Goal: Information Seeking & Learning: Learn about a topic

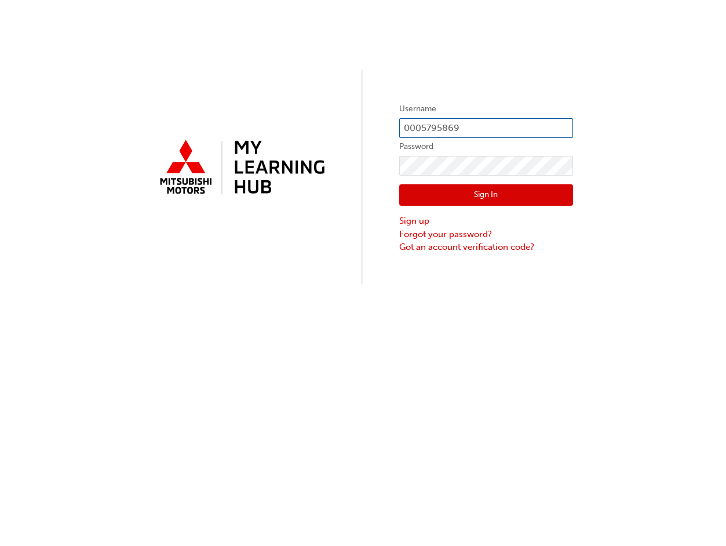
click at [455, 123] on input "0005795869" at bounding box center [486, 128] width 174 height 20
drag, startPoint x: 485, startPoint y: 132, endPoint x: 390, endPoint y: 124, distance: 95.9
click at [390, 124] on div "Username 0005795869 Password Sign In Sign up Forgot your password? Got an accou…" at bounding box center [363, 142] width 726 height 284
type input "[EMAIL_ADDRESS][DOMAIN_NAME]"
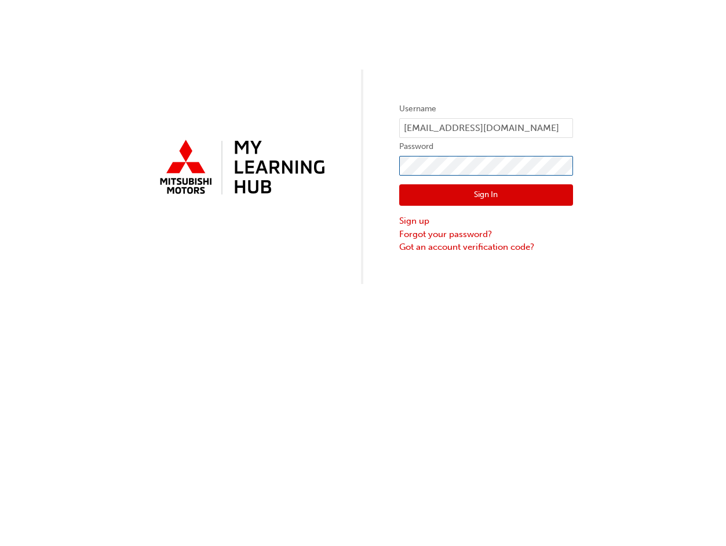
click button "Sign In" at bounding box center [486, 195] width 174 height 22
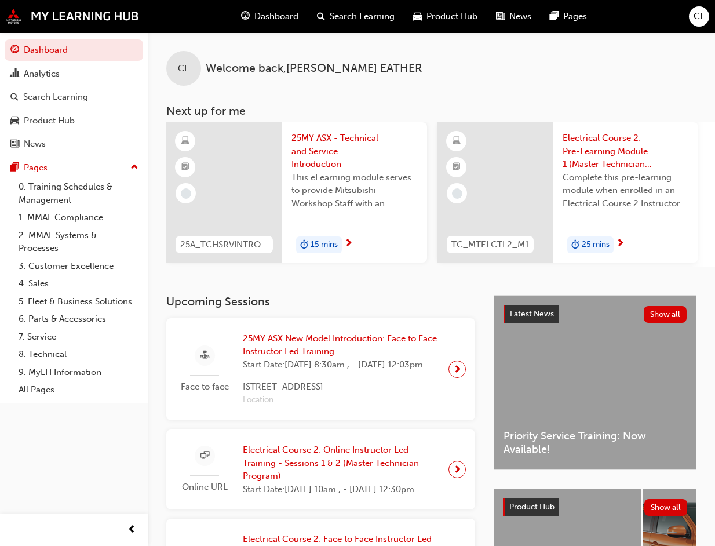
click at [323, 152] on span "25MY ASX - Technical and Service Introduction" at bounding box center [354, 151] width 126 height 39
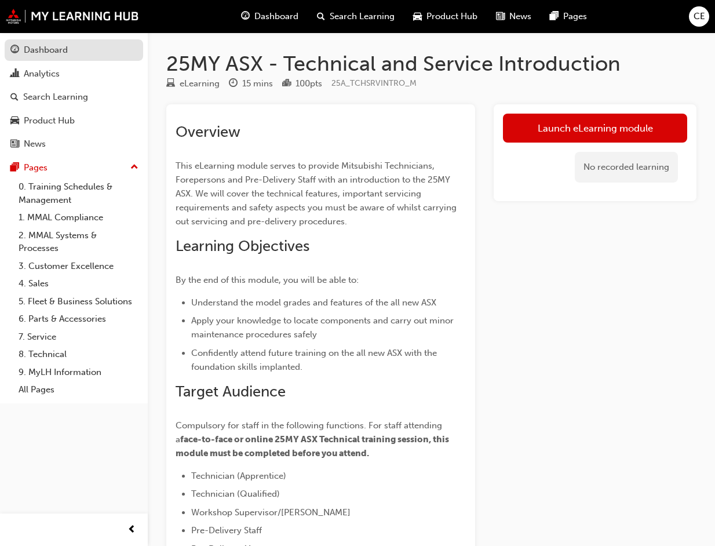
click at [78, 55] on div "Dashboard" at bounding box center [73, 50] width 127 height 14
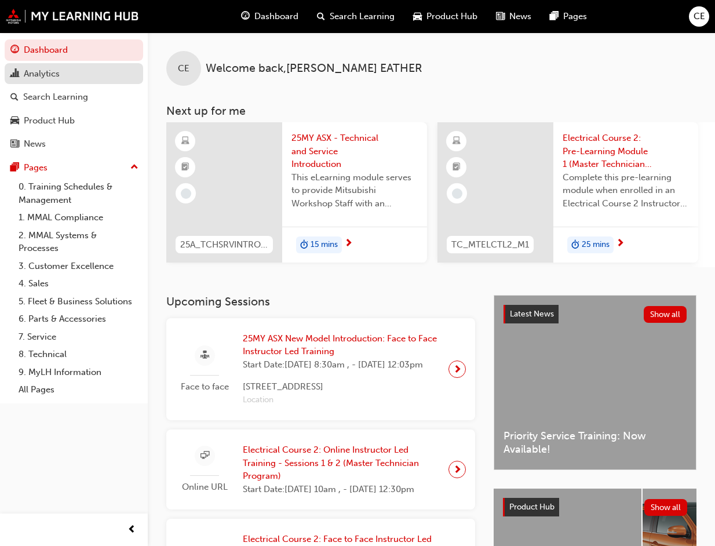
click at [70, 72] on div "Analytics" at bounding box center [73, 74] width 127 height 14
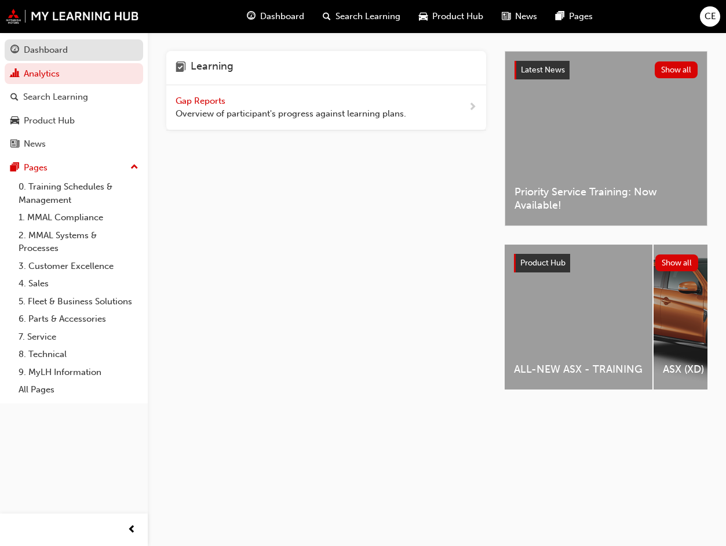
click at [74, 53] on div "Dashboard" at bounding box center [73, 50] width 127 height 14
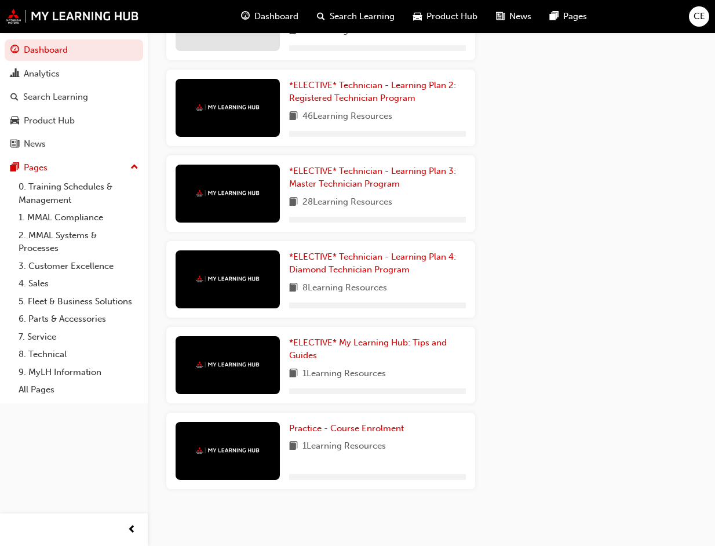
scroll to position [1448, 0]
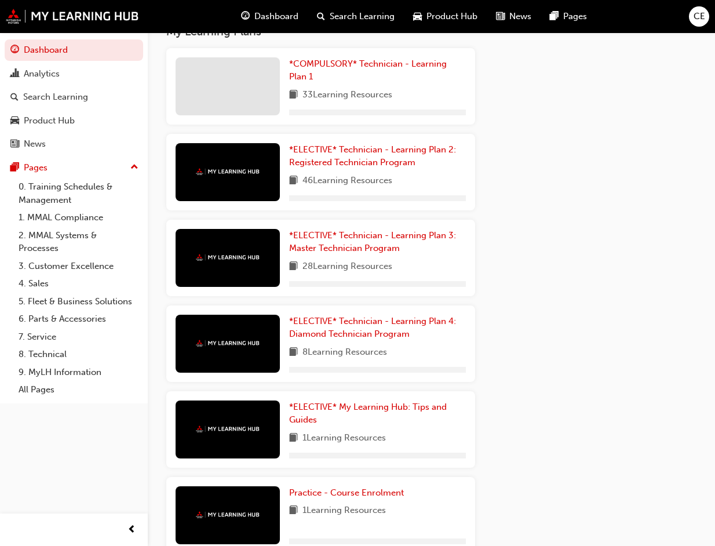
click at [360, 125] on div "*COMPULSORY* Technician - Learning Plan 1 33 Learning Resources" at bounding box center [320, 86] width 309 height 76
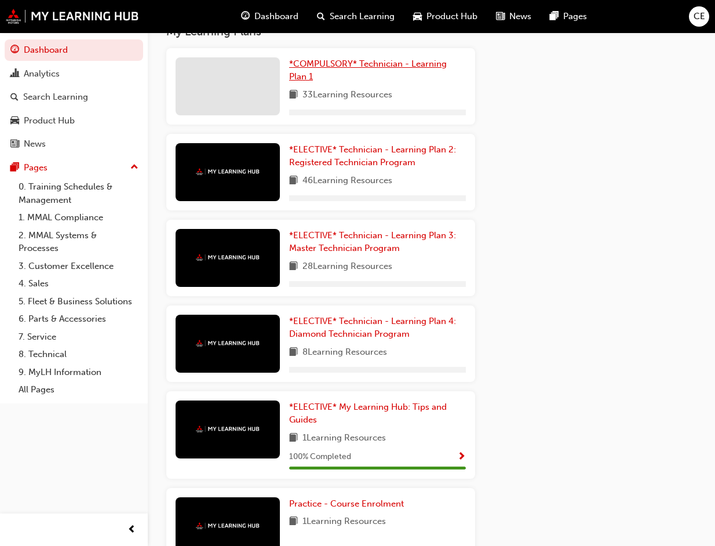
click at [363, 82] on span "*COMPULSORY* Technician - Learning Plan 1" at bounding box center [368, 71] width 158 height 24
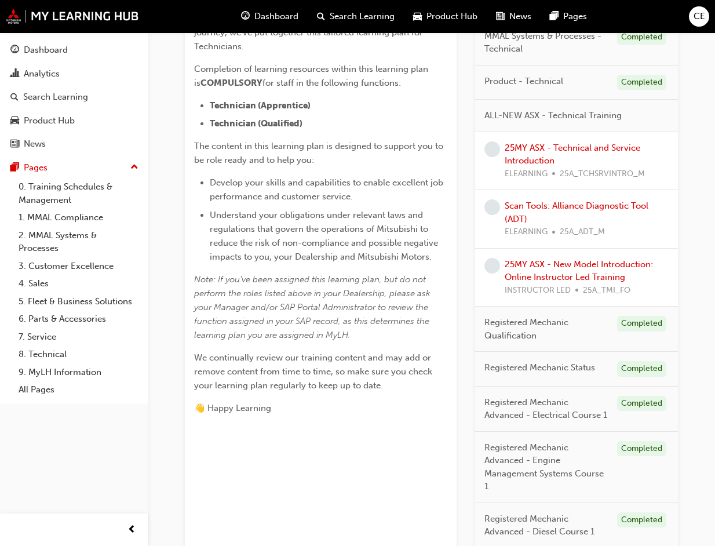
scroll to position [235, 0]
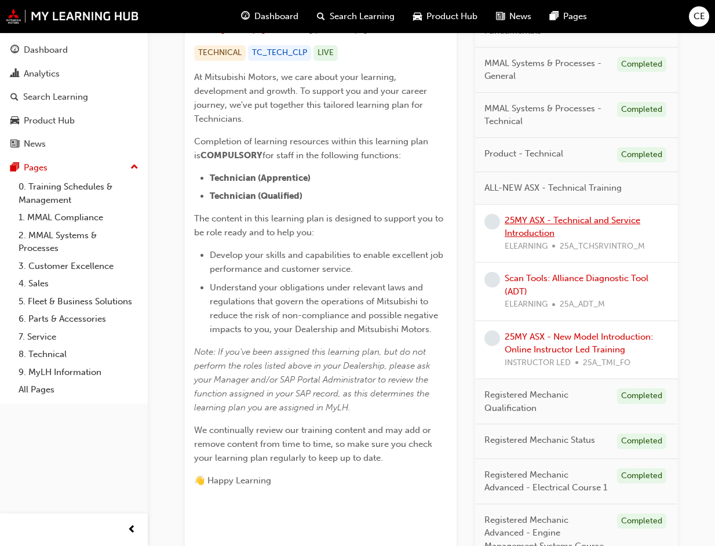
click at [585, 217] on link "25MY ASX - Technical and Service Introduction" at bounding box center [573, 227] width 136 height 24
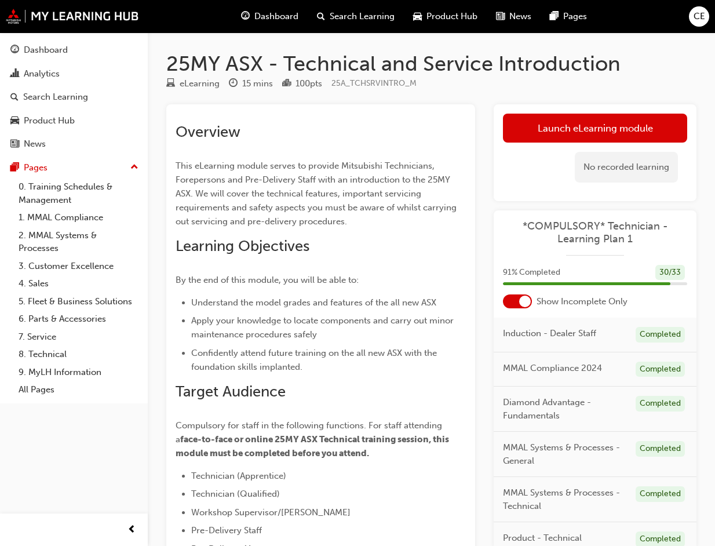
click at [519, 304] on div at bounding box center [517, 301] width 29 height 14
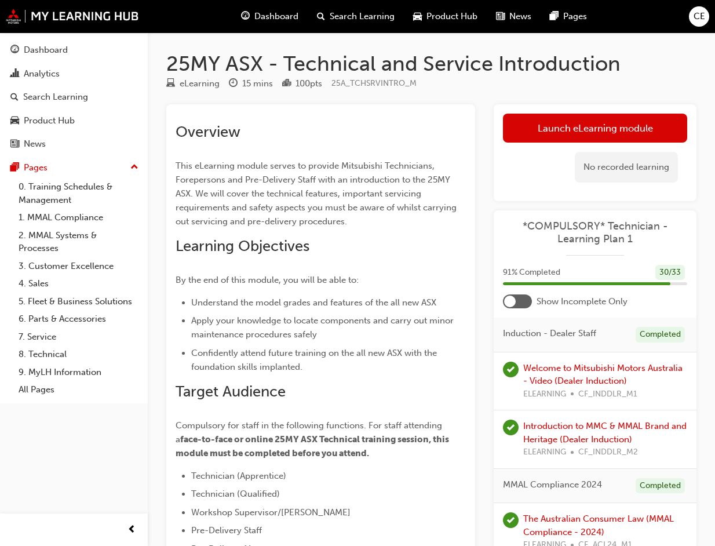
click at [519, 300] on div at bounding box center [517, 301] width 29 height 14
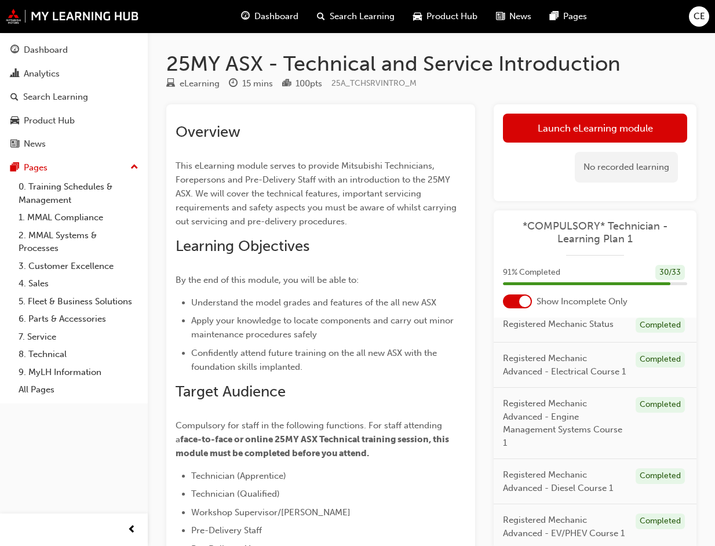
scroll to position [527, 0]
click at [525, 308] on div "*COMPULSORY* Technician - Learning Plan 1 91 % Completed 30 / 33 Show Incomplet…" at bounding box center [595, 379] width 203 height 339
drag, startPoint x: 525, startPoint y: 307, endPoint x: 521, endPoint y: 299, distance: 8.8
click at [521, 299] on div at bounding box center [525, 301] width 12 height 12
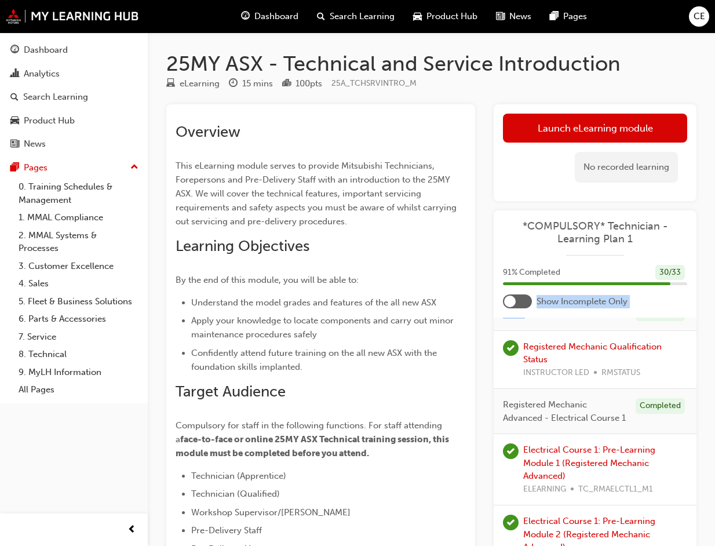
scroll to position [1405, 0]
click at [504, 293] on div "91 % Completed 30 / 33" at bounding box center [595, 280] width 203 height 30
click at [515, 301] on div at bounding box center [510, 301] width 12 height 12
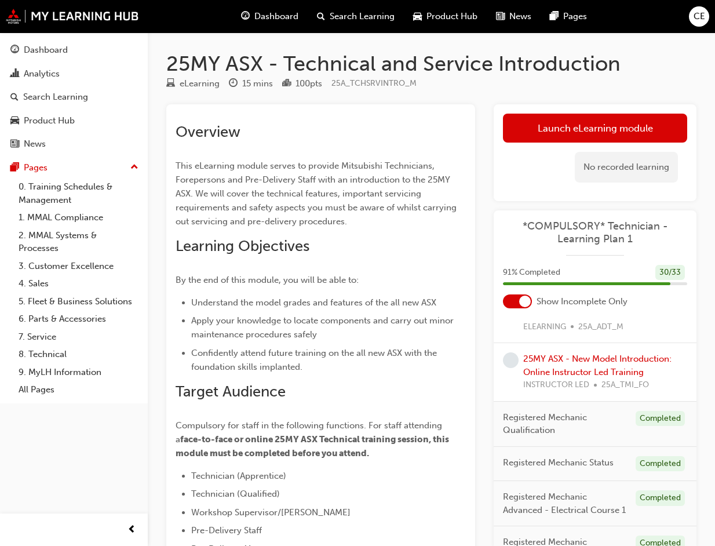
scroll to position [290, 0]
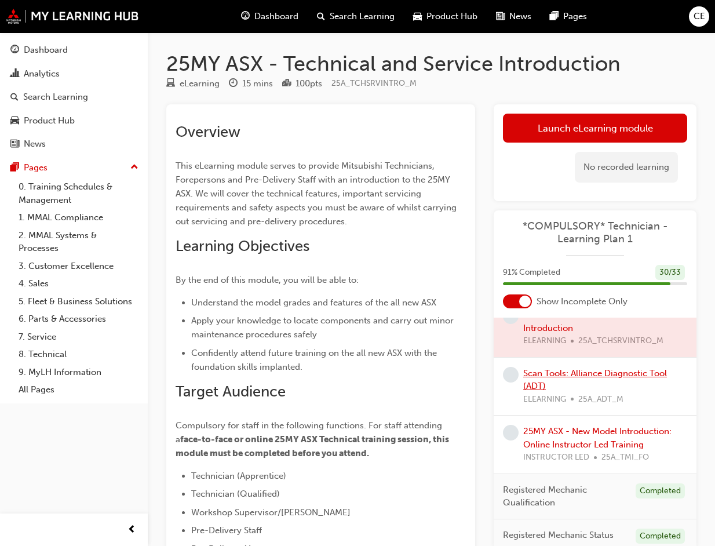
click at [585, 373] on link "Scan Tools: Alliance Diagnostic Tool (ADT)" at bounding box center [595, 380] width 144 height 24
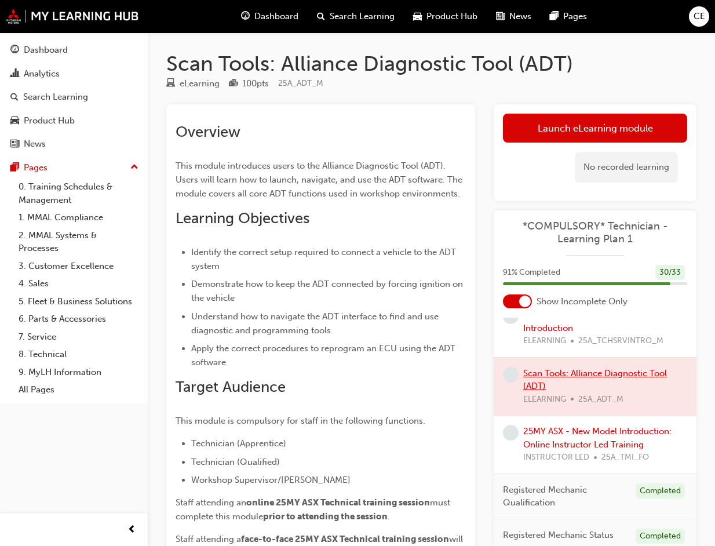
scroll to position [217, 0]
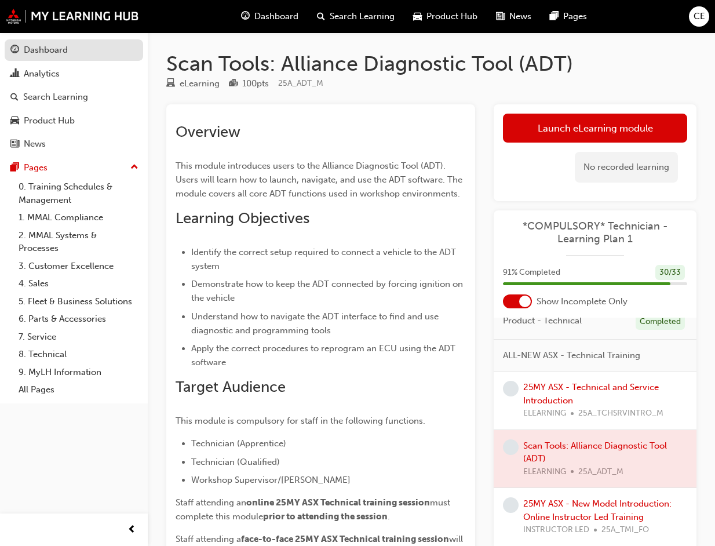
click at [60, 56] on div "Dashboard" at bounding box center [46, 49] width 44 height 13
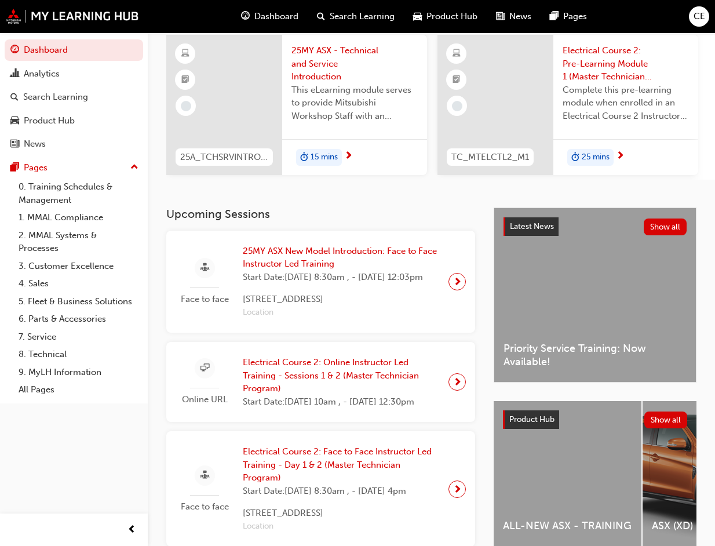
scroll to position [15, 0]
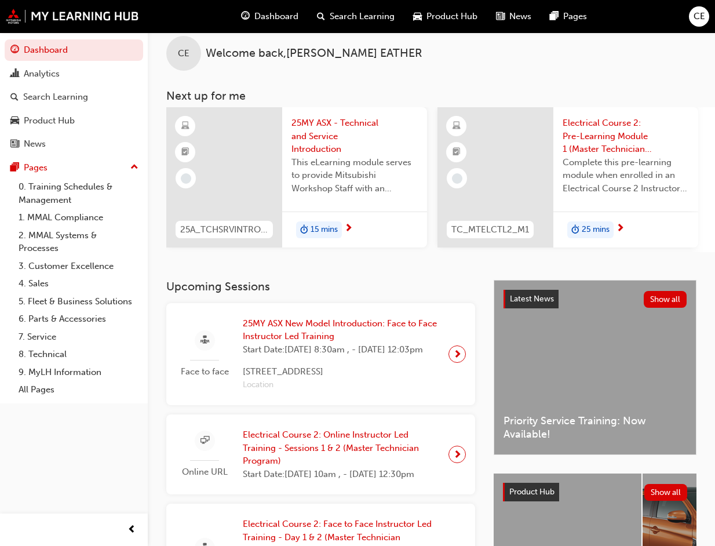
click at [319, 128] on span "25MY ASX - Technical and Service Introduction" at bounding box center [354, 135] width 126 height 39
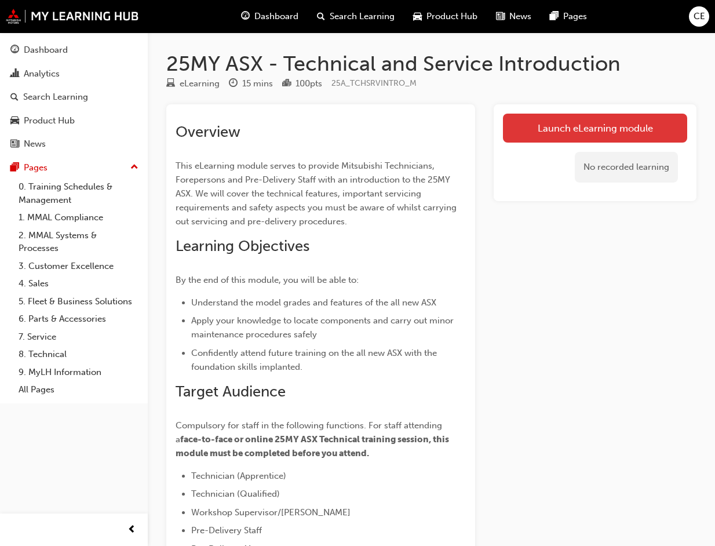
click at [557, 128] on link "Launch eLearning module" at bounding box center [595, 128] width 184 height 29
